Goal: Task Accomplishment & Management: Complete application form

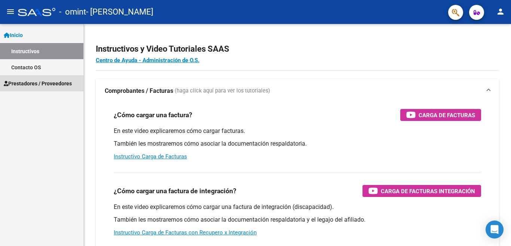
click at [36, 82] on span "Prestadores / Proveedores" at bounding box center [38, 83] width 68 height 8
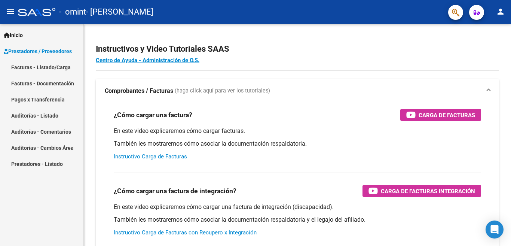
click at [46, 83] on link "Facturas - Documentación" at bounding box center [41, 83] width 83 height 16
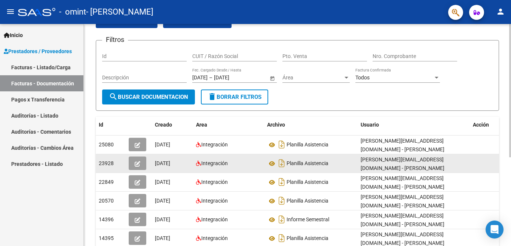
scroll to position [37, 0]
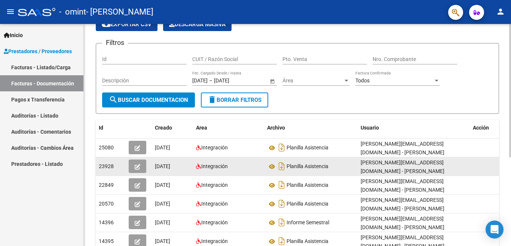
click at [135, 167] on icon "button" at bounding box center [138, 167] width 6 height 6
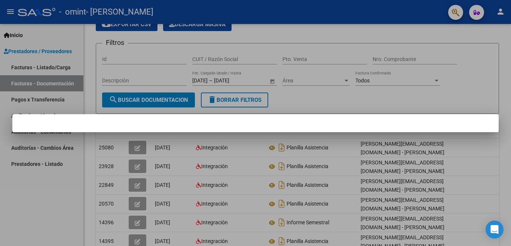
click at [219, 168] on div at bounding box center [255, 123] width 511 height 246
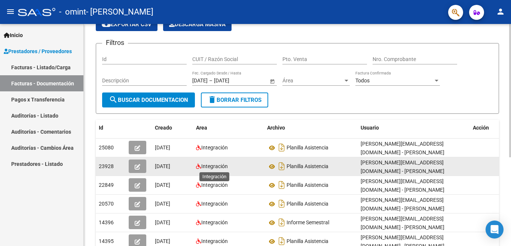
click at [209, 166] on span "Integración" at bounding box center [214, 166] width 27 height 6
click at [102, 166] on span "23928" at bounding box center [106, 166] width 15 height 6
click at [137, 167] on icon "button" at bounding box center [138, 167] width 6 height 6
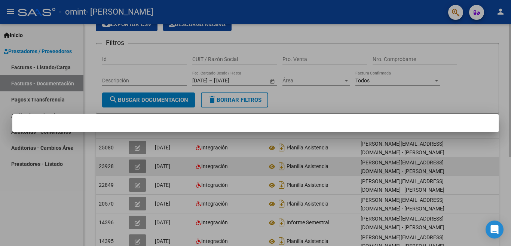
click at [137, 167] on div at bounding box center [255, 123] width 511 height 246
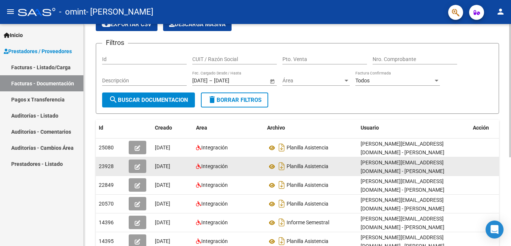
click at [137, 167] on icon "button" at bounding box center [138, 167] width 6 height 6
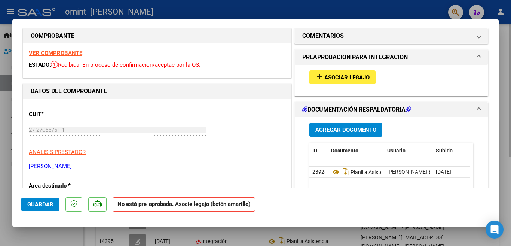
scroll to position [0, 0]
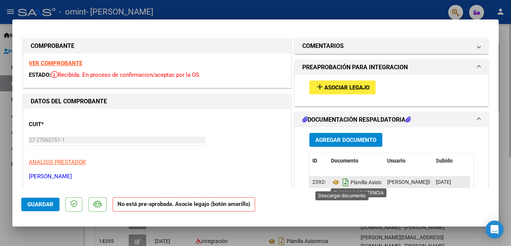
click at [341, 182] on icon "Descargar documento" at bounding box center [346, 182] width 10 height 12
click at [337, 89] on span "Asociar Legajo" at bounding box center [346, 87] width 45 height 7
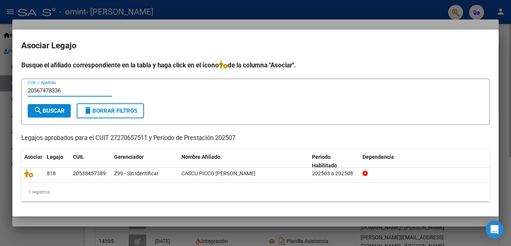
type input "20567478336"
click at [47, 108] on span "search Buscar" at bounding box center [49, 110] width 31 height 7
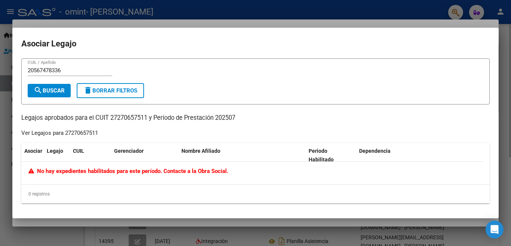
click at [287, 7] on div at bounding box center [255, 123] width 511 height 246
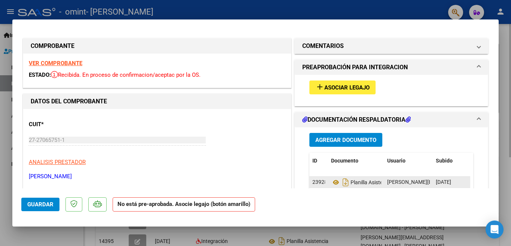
click at [501, 197] on div at bounding box center [255, 123] width 511 height 246
type input "$ 0,00"
